Goal: Information Seeking & Learning: Learn about a topic

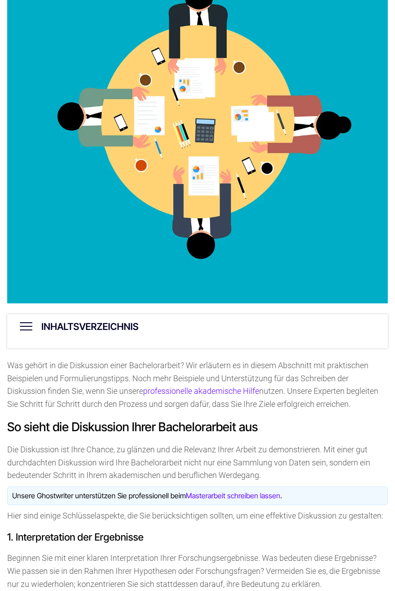
scroll to position [405, 0]
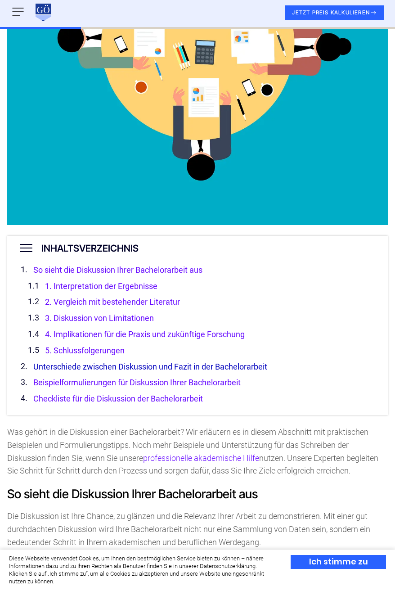
click at [89, 366] on link "Unterschiede zwischen Diskussion und Fazit in der Bachelorarbeit" at bounding box center [150, 366] width 234 height 9
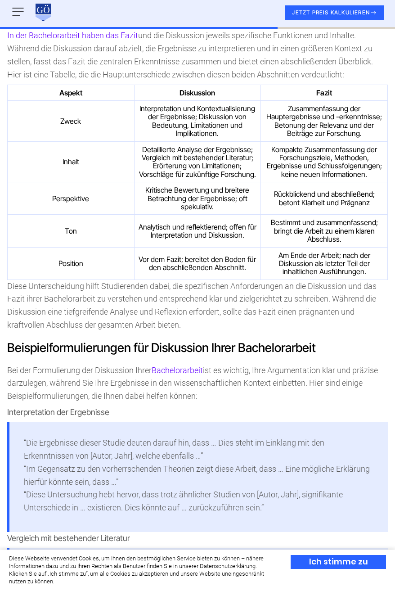
scroll to position [1400, 0]
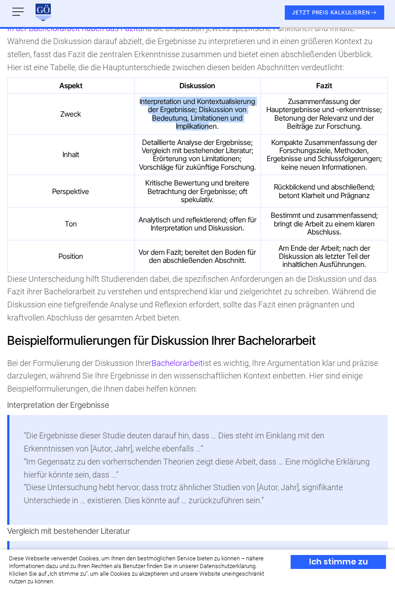
drag, startPoint x: 158, startPoint y: 104, endPoint x: 209, endPoint y: 128, distance: 56.2
click at [209, 128] on td "Interpretation und Kontextualisierung der Ergebnisse; Diskussion von Bedeutung,…" at bounding box center [197, 114] width 127 height 41
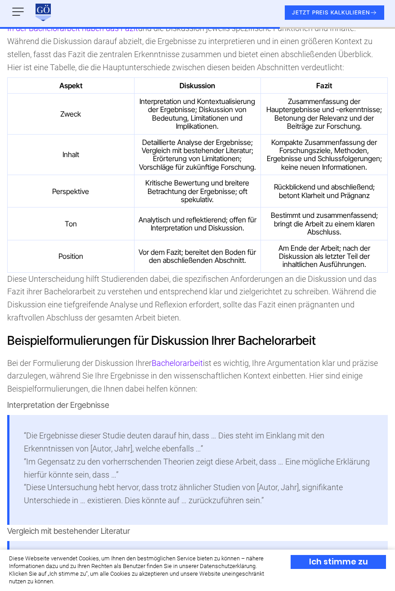
click at [234, 169] on td "Detaillierte Analyse der Ergebnisse; Vergleich mit bestehender Literatur; Erört…" at bounding box center [197, 154] width 127 height 41
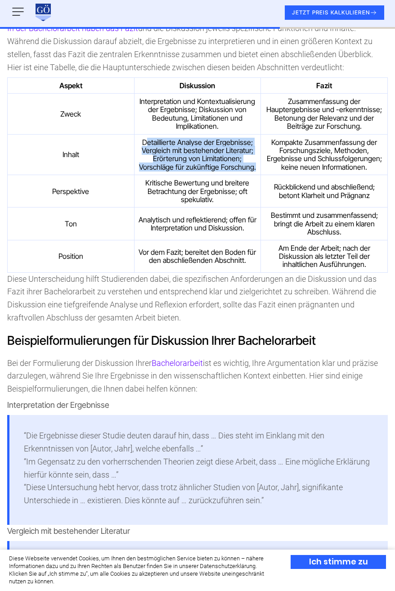
drag, startPoint x: 255, startPoint y: 168, endPoint x: 148, endPoint y: 142, distance: 110.2
click at [148, 142] on td "Detaillierte Analyse der Ergebnisse; Vergleich mit bestehender Literatur; Erört…" at bounding box center [197, 154] width 127 height 41
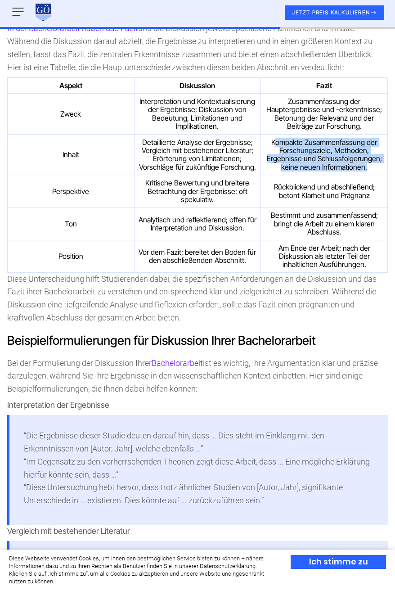
drag, startPoint x: 276, startPoint y: 138, endPoint x: 377, endPoint y: 172, distance: 106.6
click at [377, 172] on td "Kompakte Zusammenfassung der Forschungsziele, Methoden, Ergebnisse und Schlussf…" at bounding box center [324, 154] width 127 height 41
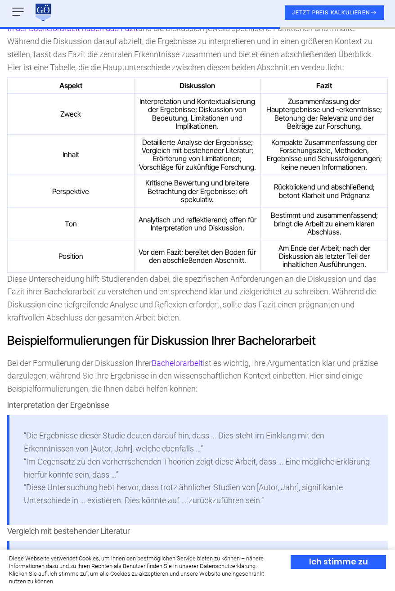
click at [315, 211] on td "Bestimmt und zusammenfassend; bringt die Arbeit zu einem klaren Abschluss." at bounding box center [324, 224] width 127 height 32
drag, startPoint x: 274, startPoint y: 182, endPoint x: 373, endPoint y: 198, distance: 100.2
click at [373, 198] on td "Rückblickend und abschließend; betont Klarheit und Prägnanz" at bounding box center [324, 191] width 127 height 32
click at [299, 242] on td "Am Ende der Arbeit; nach der Diskussion als letzter Teil der inhaltlichen Ausfü…" at bounding box center [324, 256] width 127 height 32
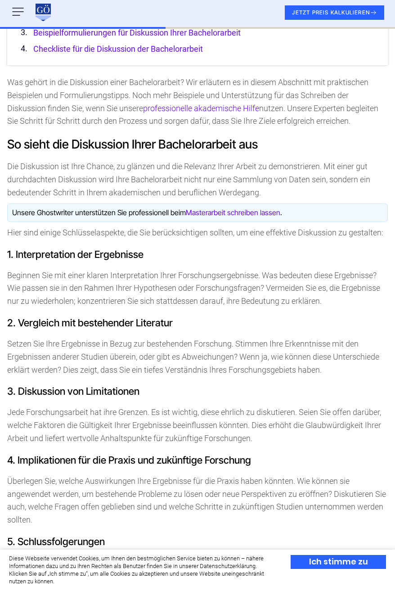
scroll to position [860, 0]
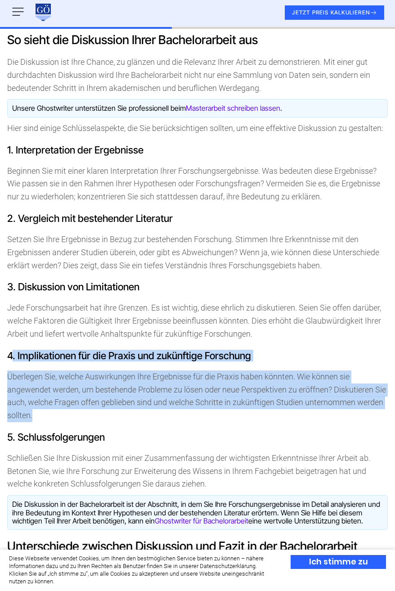
drag, startPoint x: 12, startPoint y: 344, endPoint x: 173, endPoint y: 420, distance: 178.8
copy div ". Implikationen für die Praxis und zukünftige Forschung Überlegen Sie, welche A…"
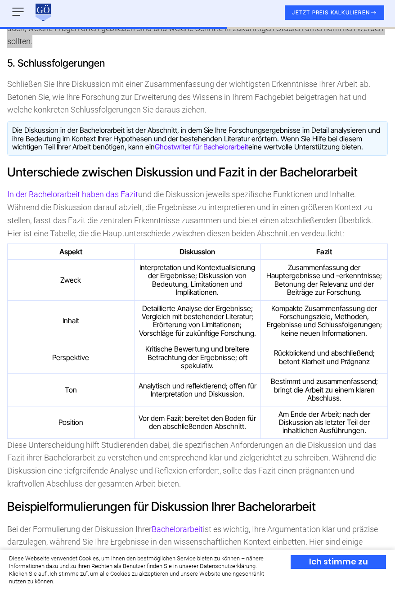
scroll to position [995, 0]
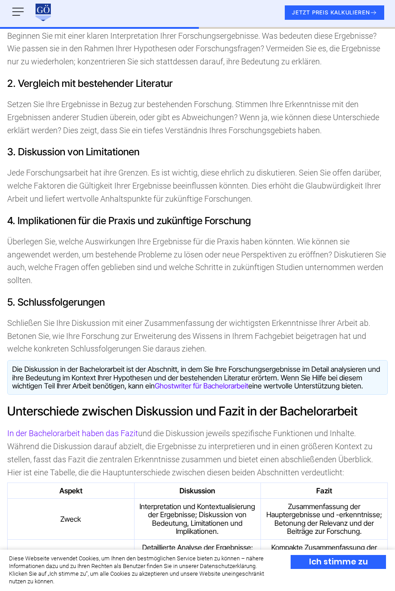
click at [126, 299] on h3 "5. Schlussfolgerungen" at bounding box center [197, 302] width 381 height 10
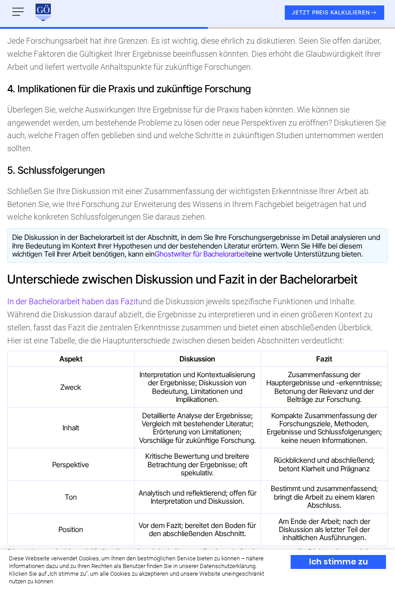
scroll to position [1175, 0]
